Goal: Task Accomplishment & Management: Use online tool/utility

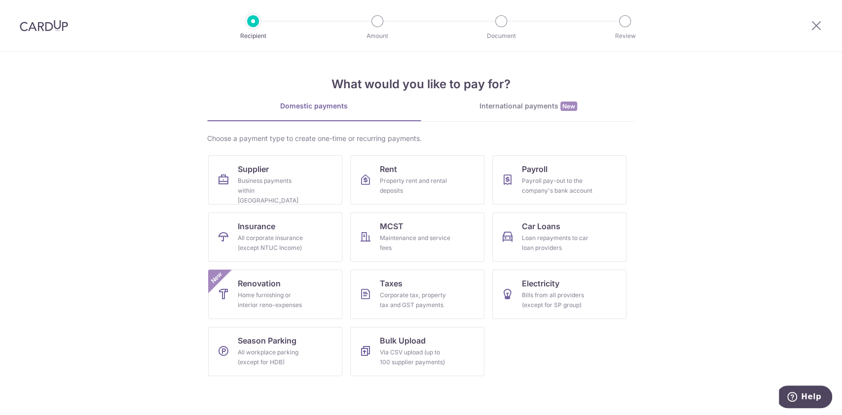
click at [255, 27] on div "Recipient" at bounding box center [253, 21] width 12 height 12
click at [810, 30] on icon at bounding box center [816, 25] width 12 height 12
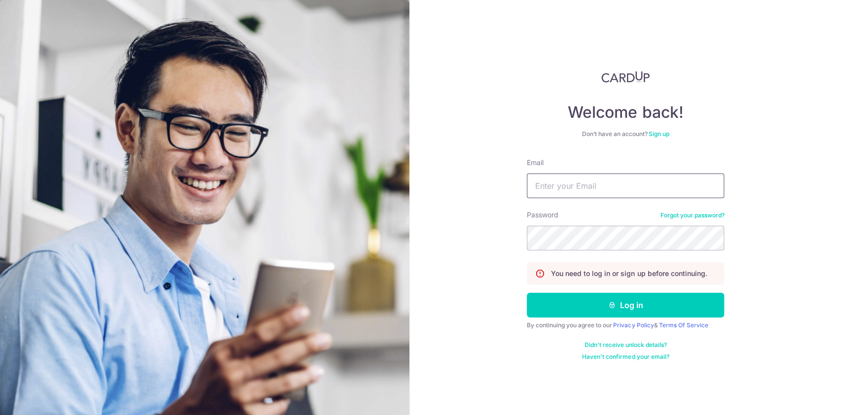
type input "[EMAIL_ADDRESS][DOMAIN_NAME]"
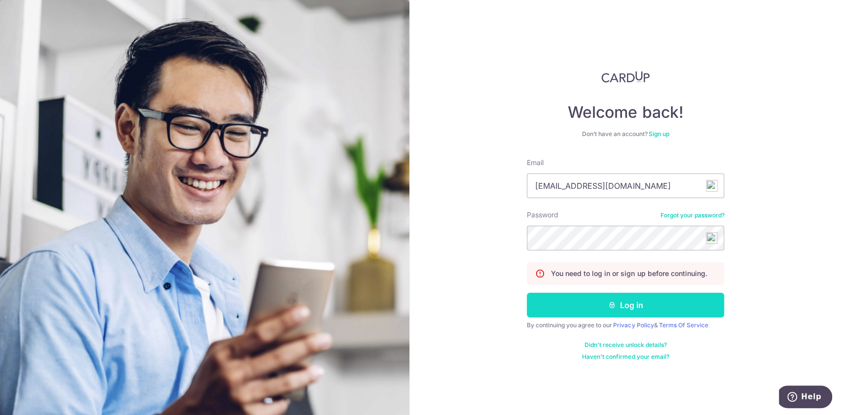
click at [628, 309] on button "Log in" at bounding box center [625, 305] width 197 height 25
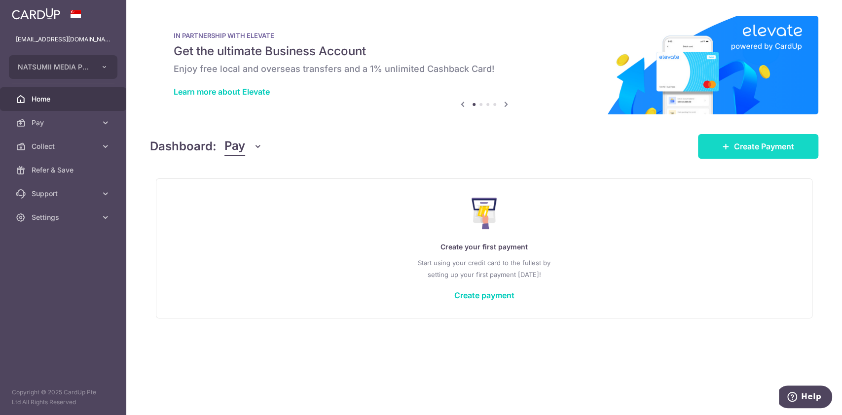
click at [725, 148] on icon at bounding box center [726, 147] width 8 height 8
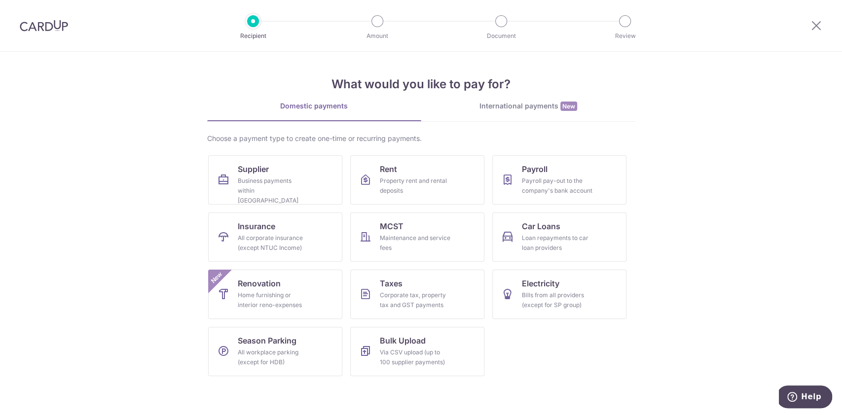
click at [805, 29] on div at bounding box center [816, 25] width 51 height 51
click at [806, 29] on div at bounding box center [816, 25] width 51 height 51
click at [824, 31] on div at bounding box center [816, 25] width 51 height 51
click at [822, 31] on div at bounding box center [816, 25] width 51 height 51
click at [821, 31] on icon at bounding box center [816, 25] width 12 height 12
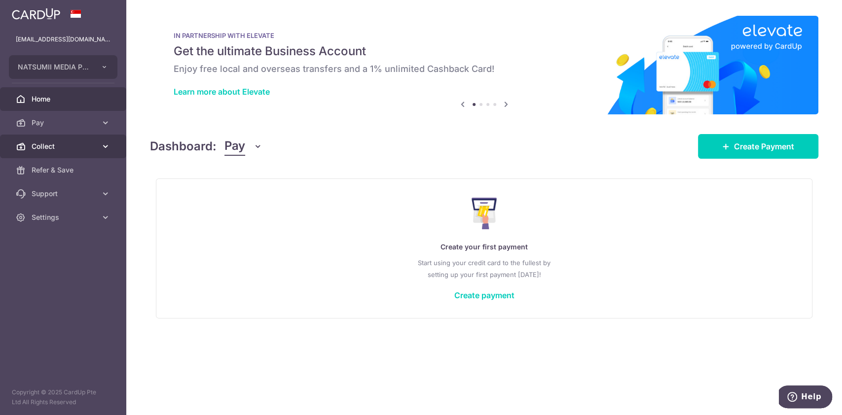
click at [90, 144] on span "Collect" at bounding box center [64, 147] width 65 height 10
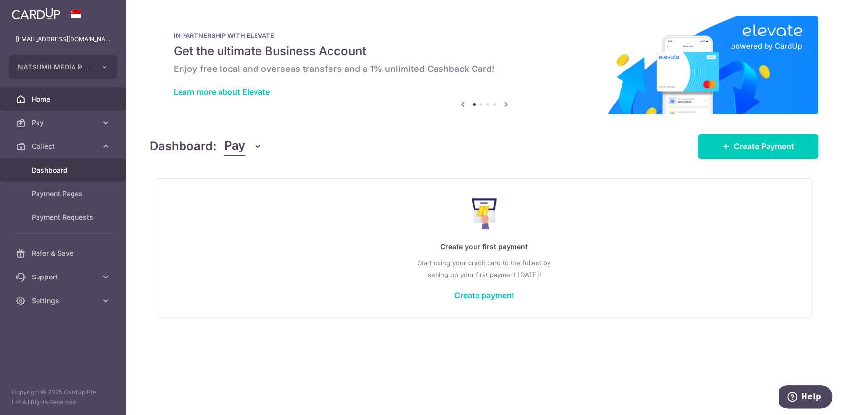
click at [87, 168] on span "Dashboard" at bounding box center [64, 170] width 65 height 10
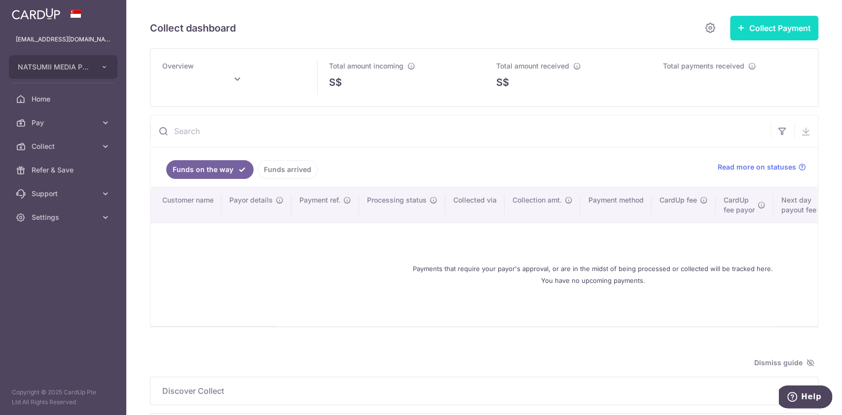
click at [753, 22] on button "Collect Payment" at bounding box center [774, 28] width 88 height 25
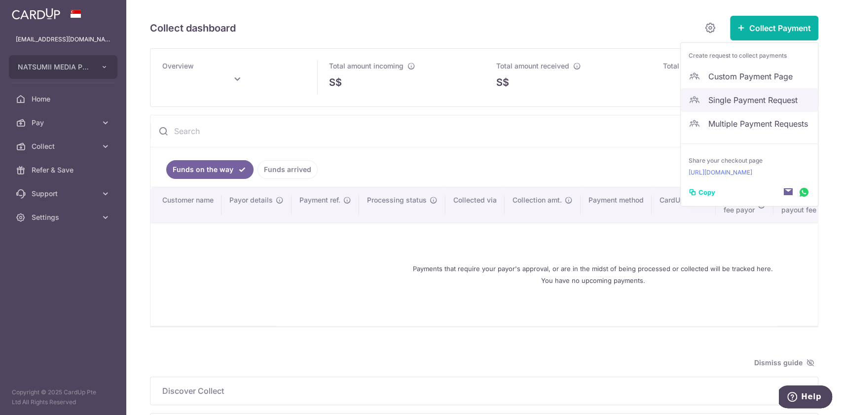
click at [788, 96] on span "Single Payment Request" at bounding box center [759, 100] width 102 height 12
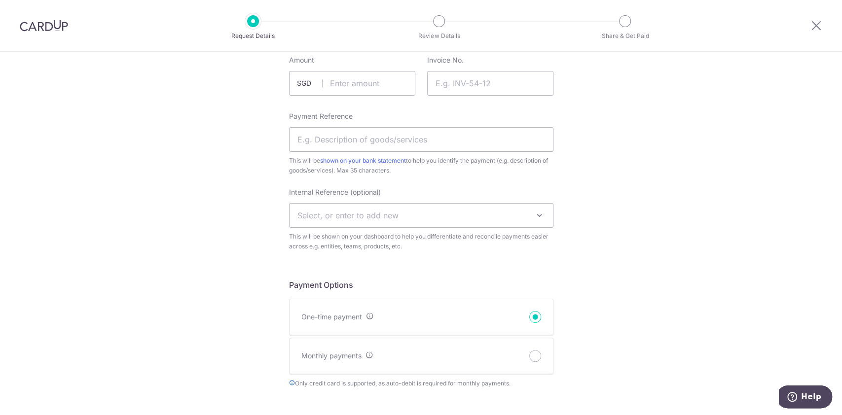
scroll to position [131, 0]
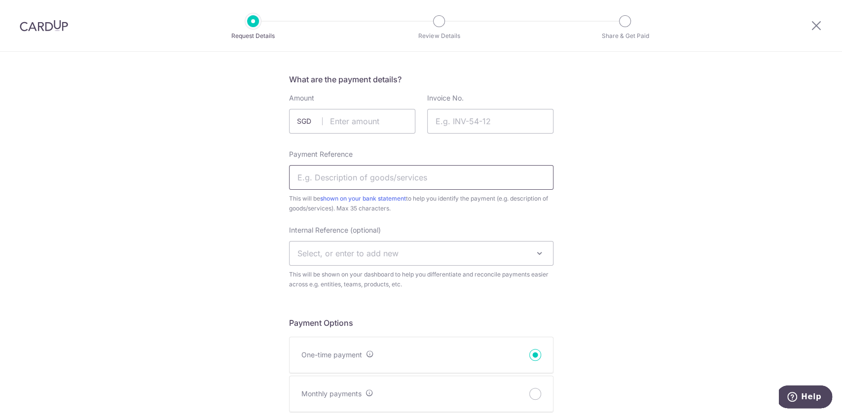
click at [533, 173] on input "Payment Reference" at bounding box center [421, 177] width 264 height 25
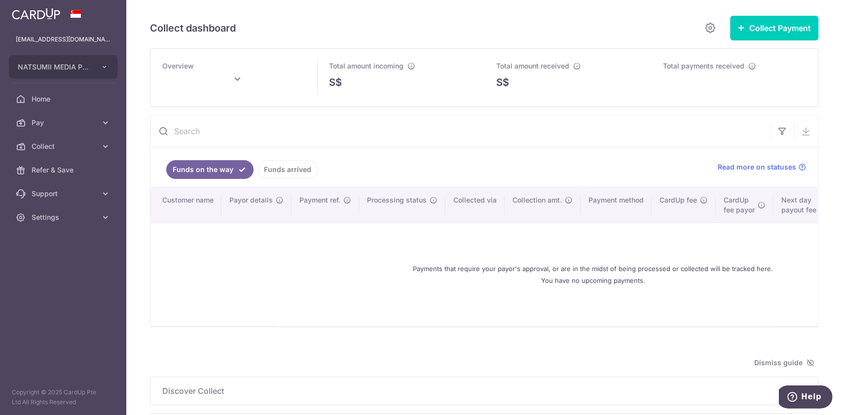
type input "August 2025"
